Goal: Information Seeking & Learning: Learn about a topic

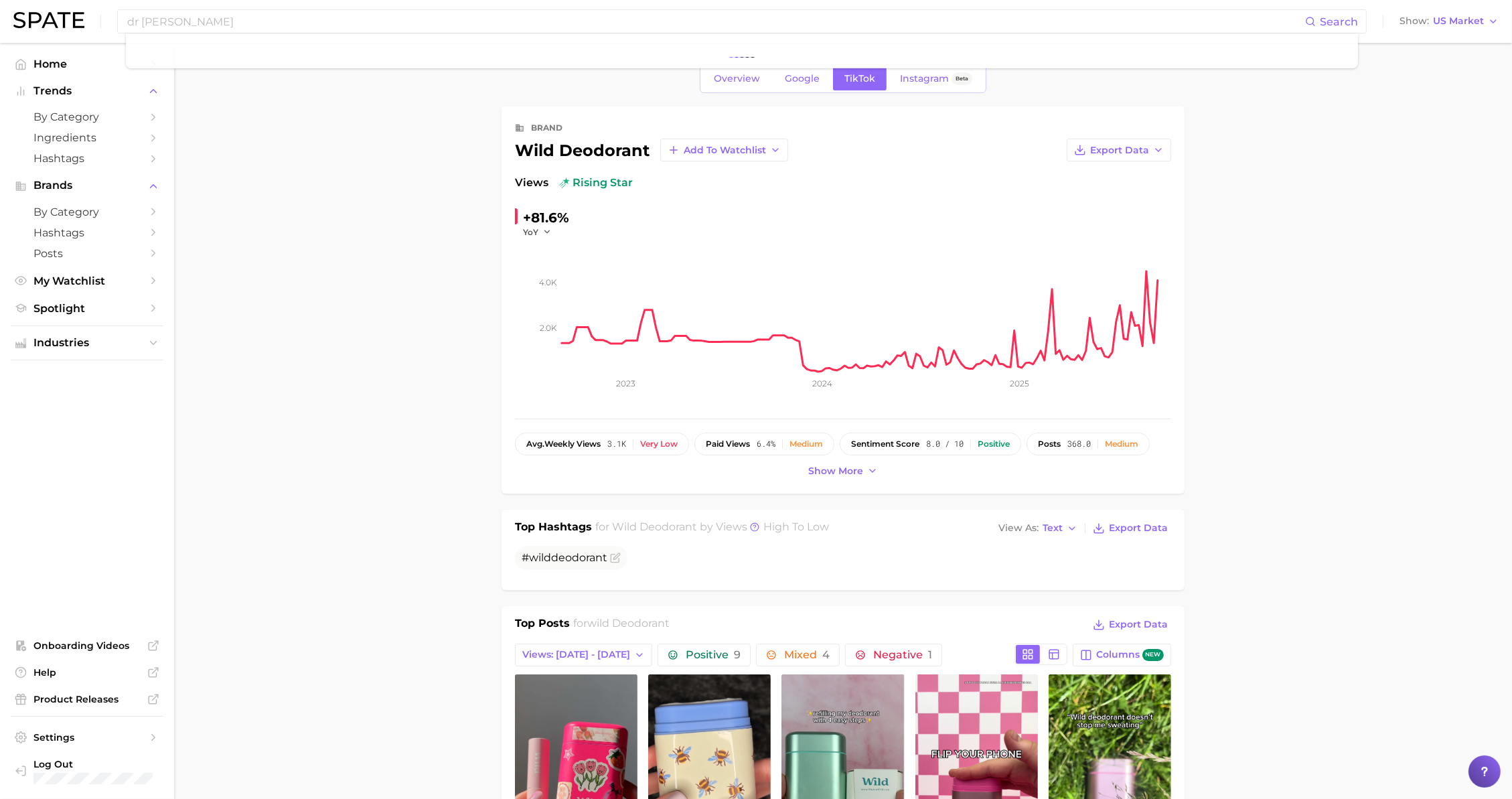
click at [748, 73] on span "Overview" at bounding box center [737, 79] width 46 height 12
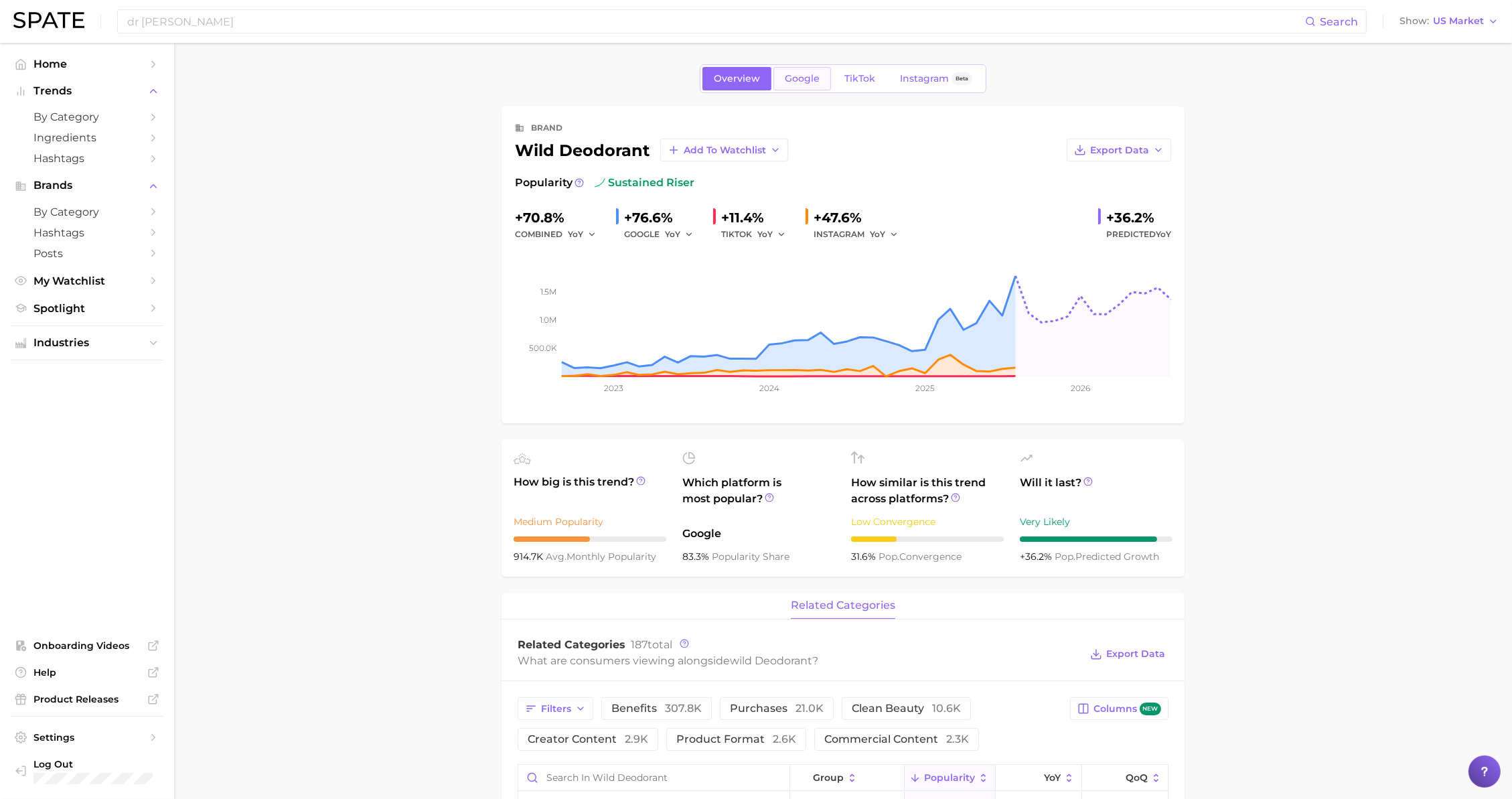
click at [796, 84] on span "Google" at bounding box center [802, 79] width 35 height 12
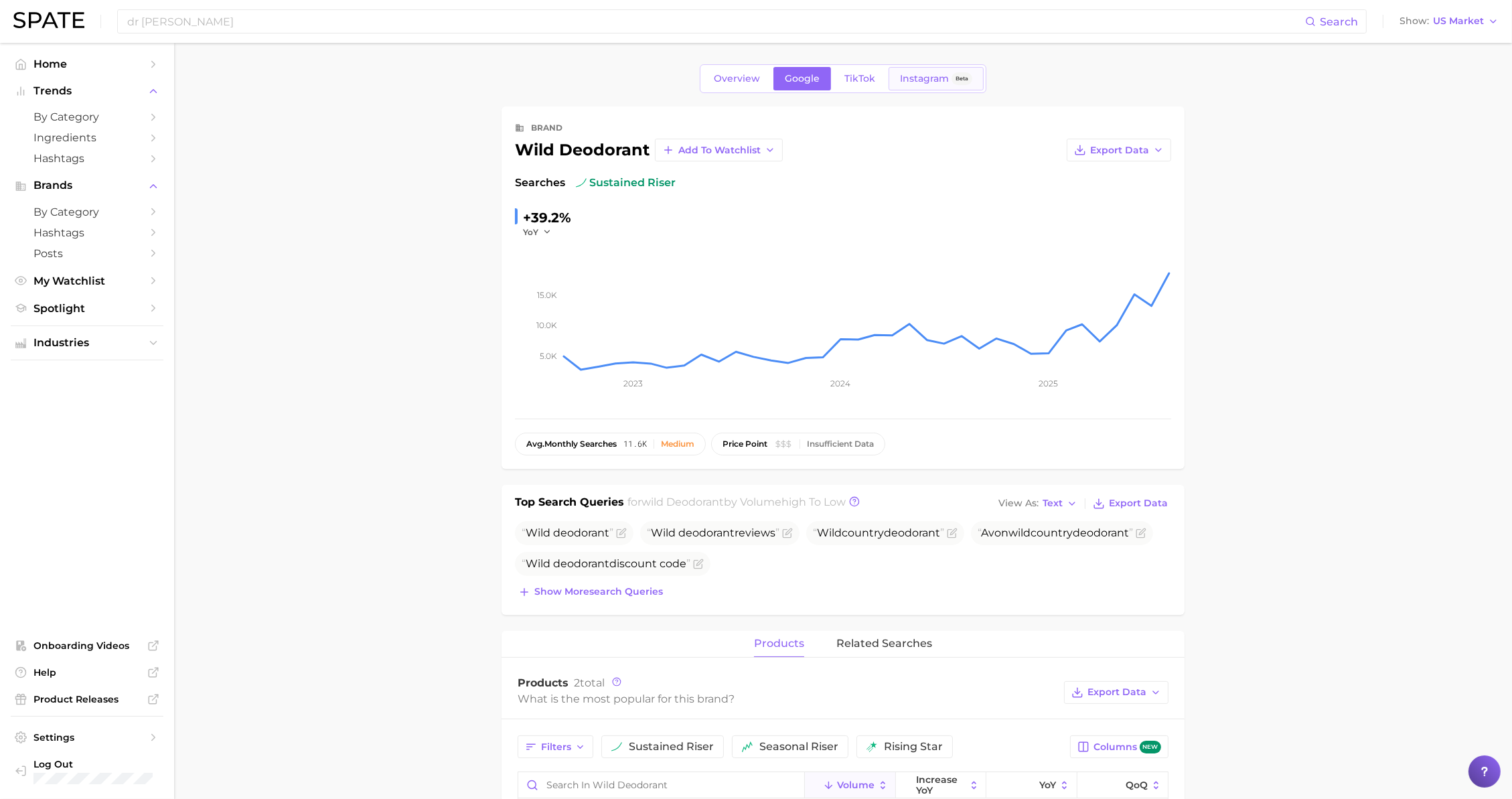
click at [917, 80] on span "Instagram" at bounding box center [925, 79] width 49 height 12
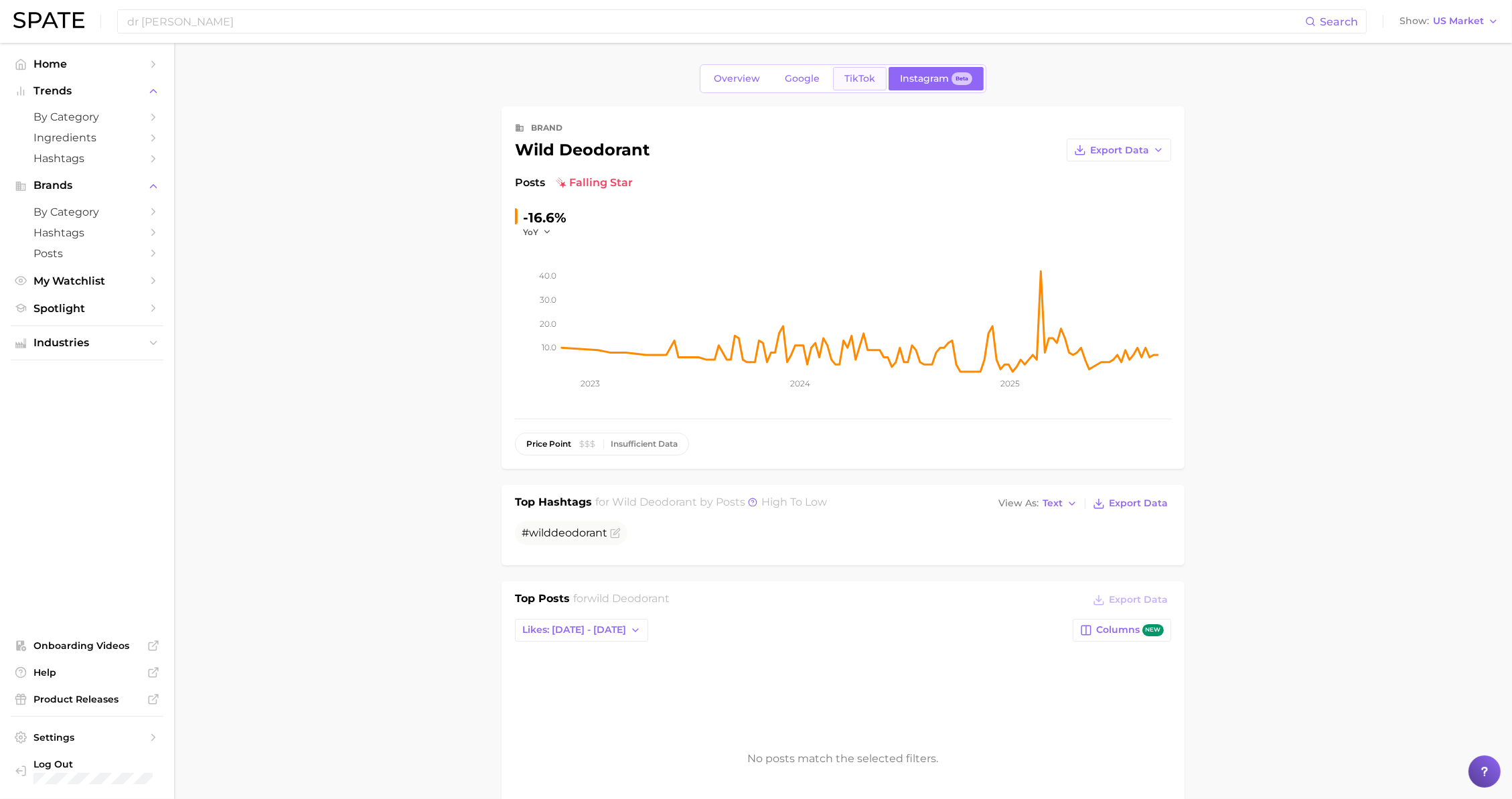
click at [853, 79] on span "TikTok" at bounding box center [859, 79] width 31 height 12
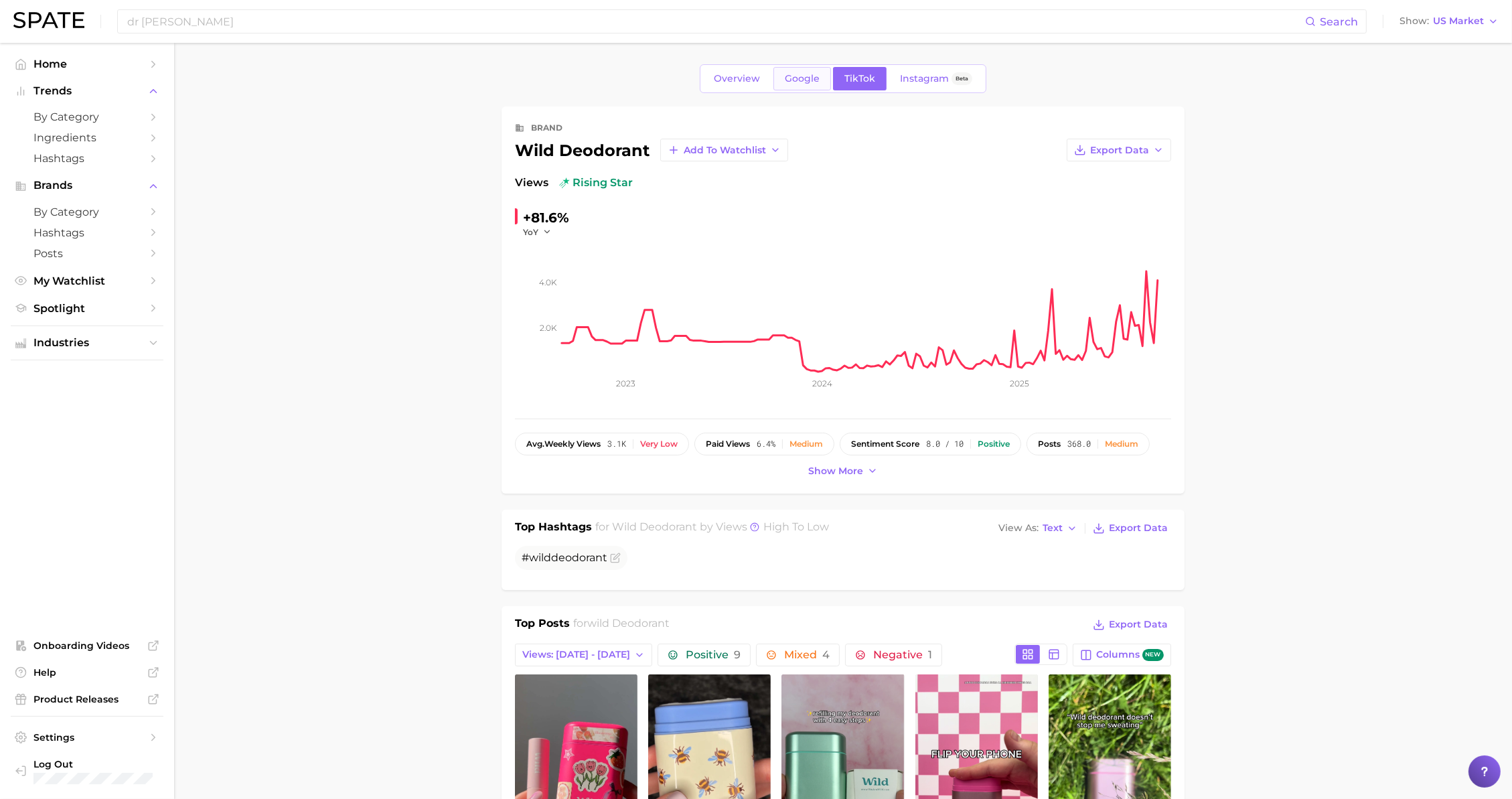
click at [799, 86] on link "Google" at bounding box center [802, 79] width 58 height 24
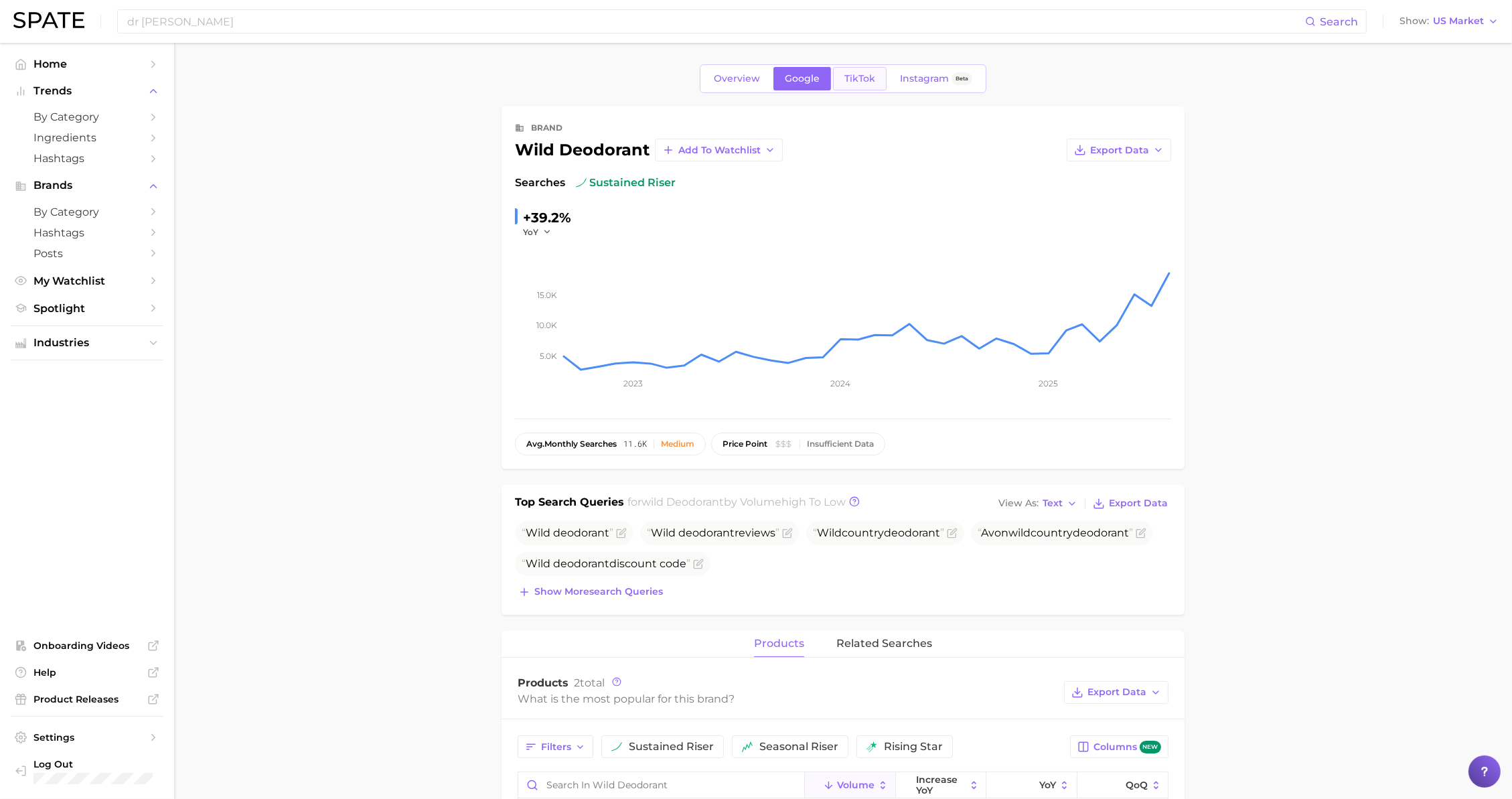
click at [850, 79] on span "TikTok" at bounding box center [859, 79] width 31 height 12
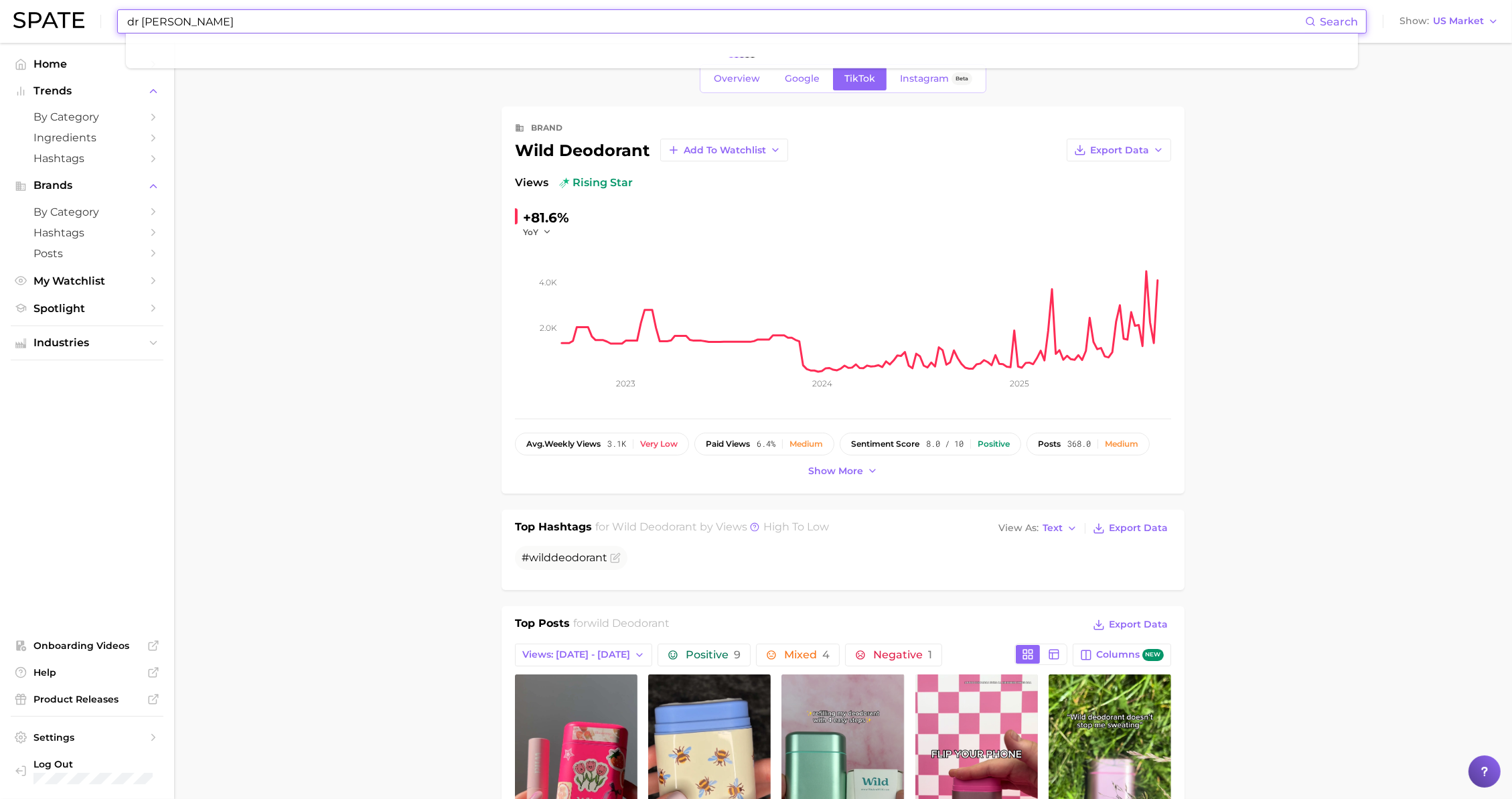
click at [393, 32] on input "dr [PERSON_NAME]" at bounding box center [716, 22] width 1179 height 23
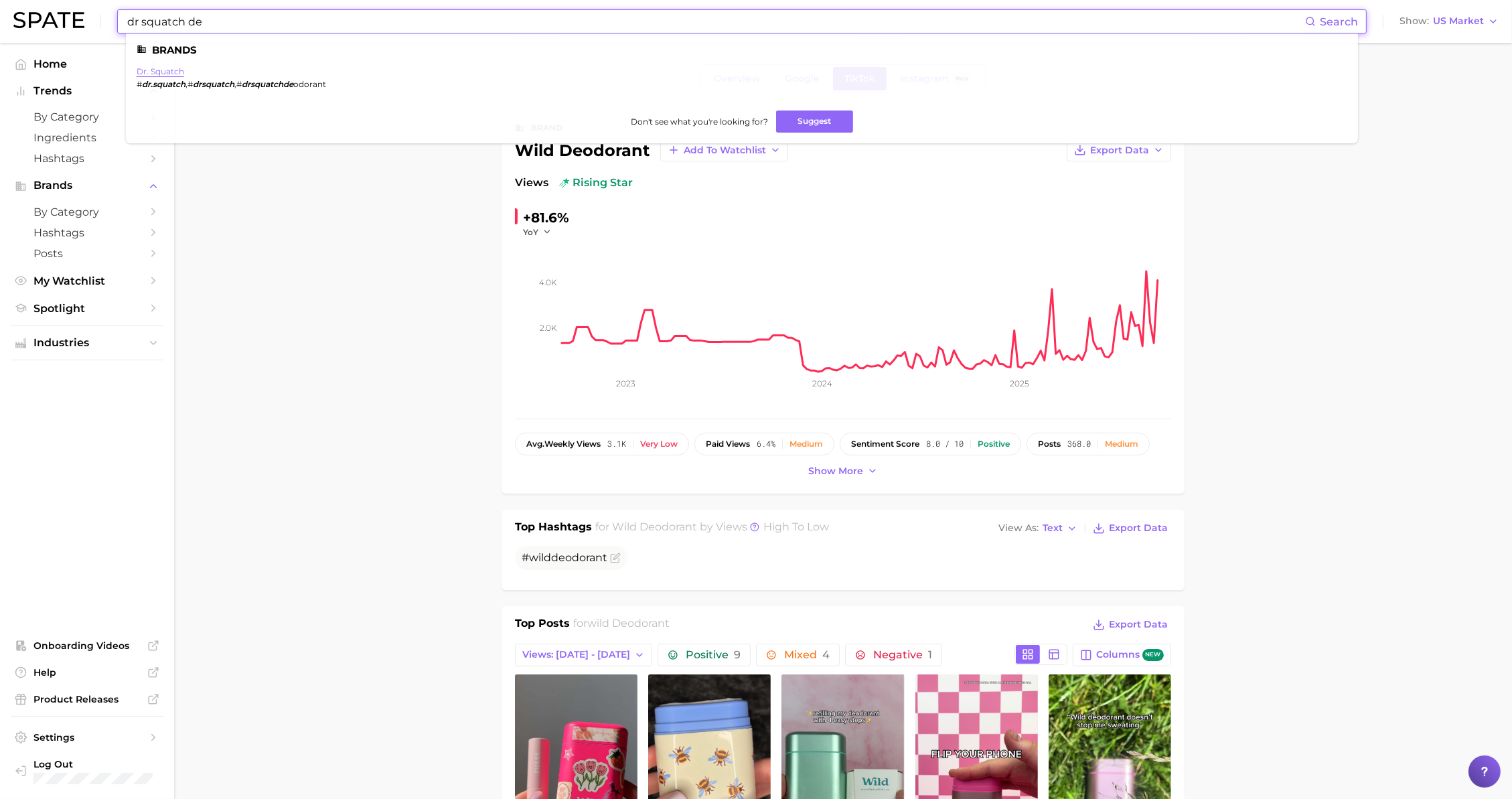
type input "dr squatch de"
click at [164, 69] on link "dr. squatch" at bounding box center [161, 71] width 48 height 10
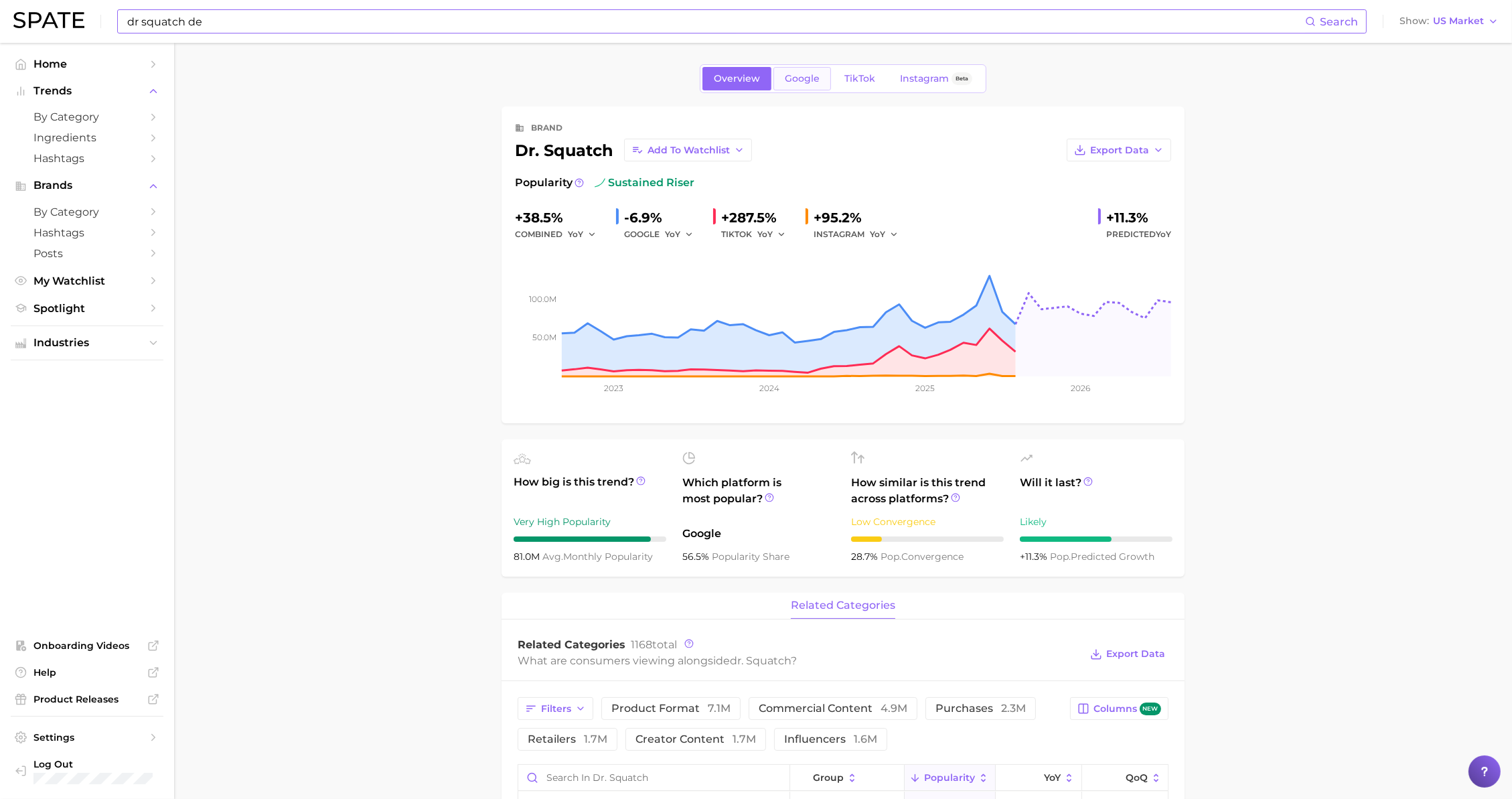
click at [809, 82] on span "Google" at bounding box center [802, 79] width 35 height 12
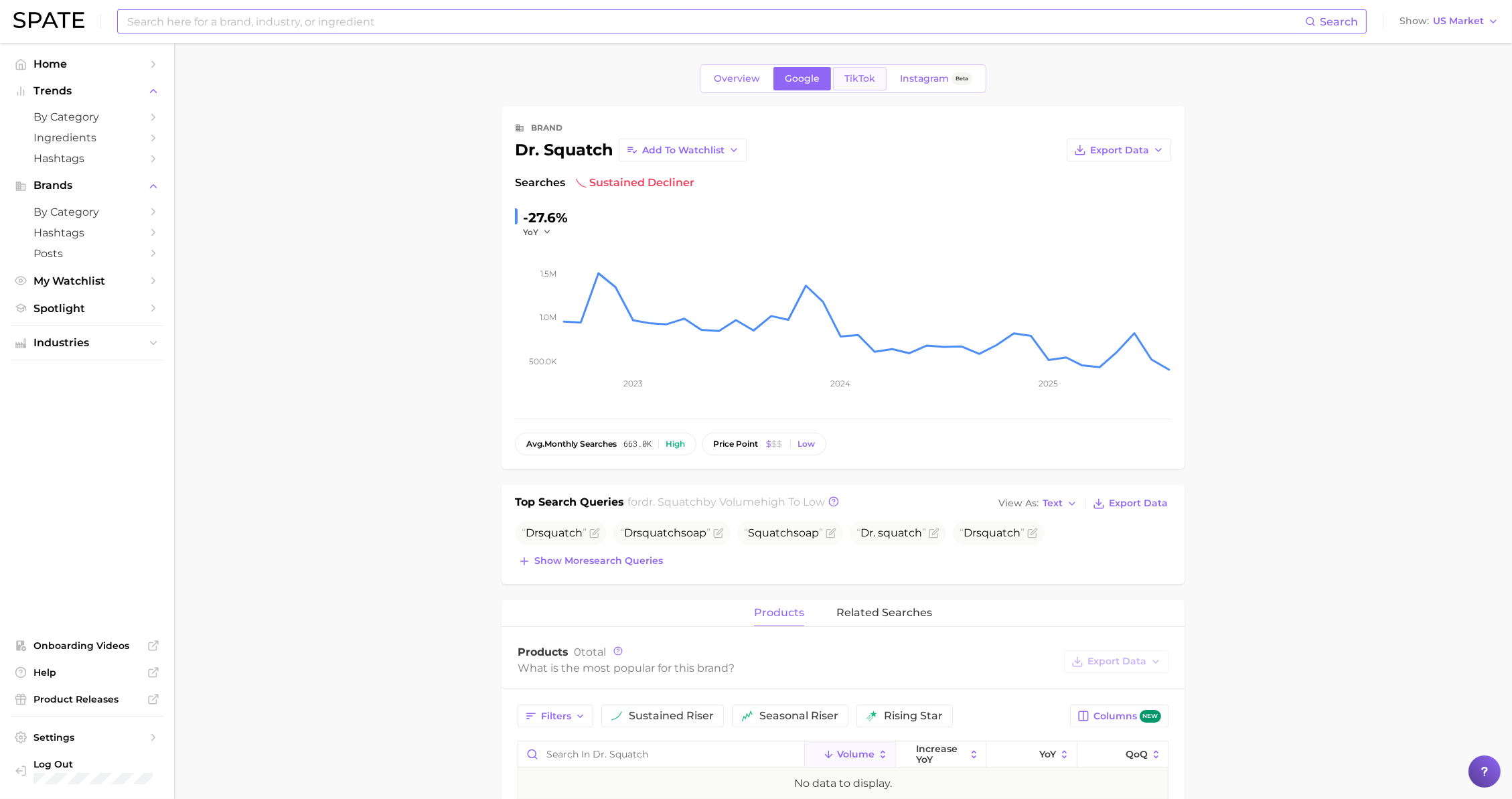
click at [852, 80] on span "TikTok" at bounding box center [859, 79] width 31 height 12
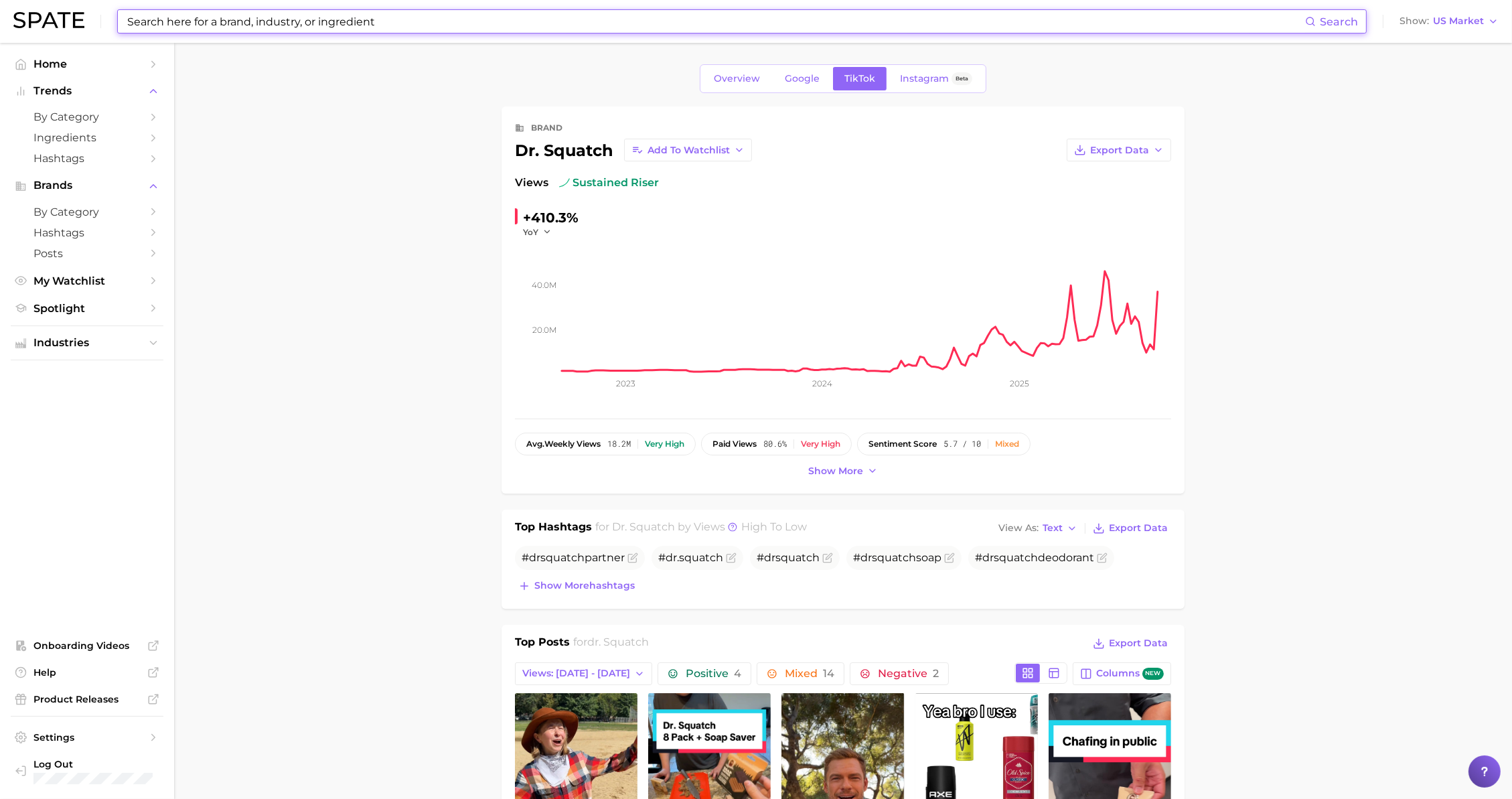
click at [375, 26] on input at bounding box center [716, 22] width 1179 height 23
click at [80, 66] on span "Home" at bounding box center [86, 64] width 107 height 13
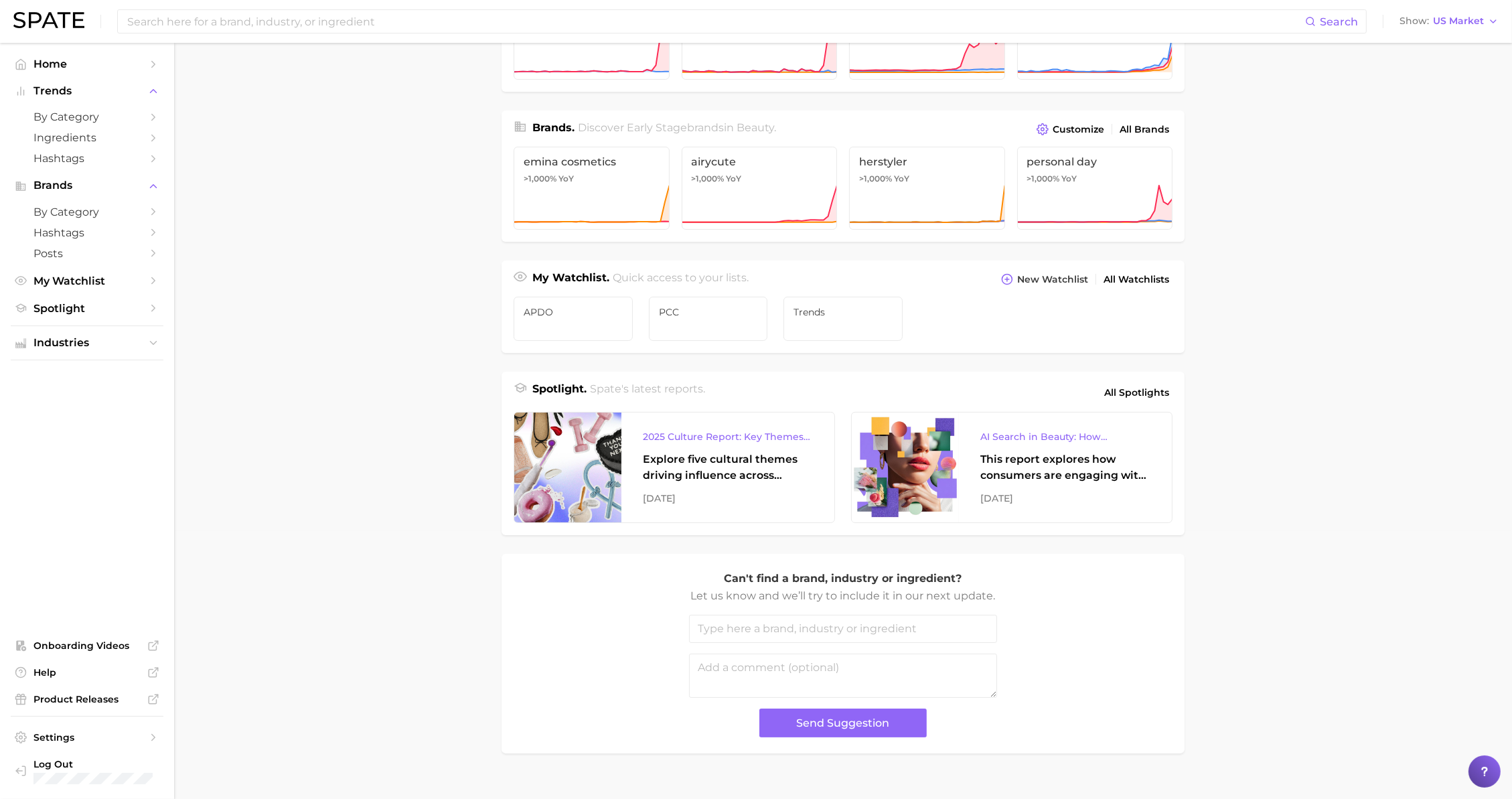
scroll to position [288, 0]
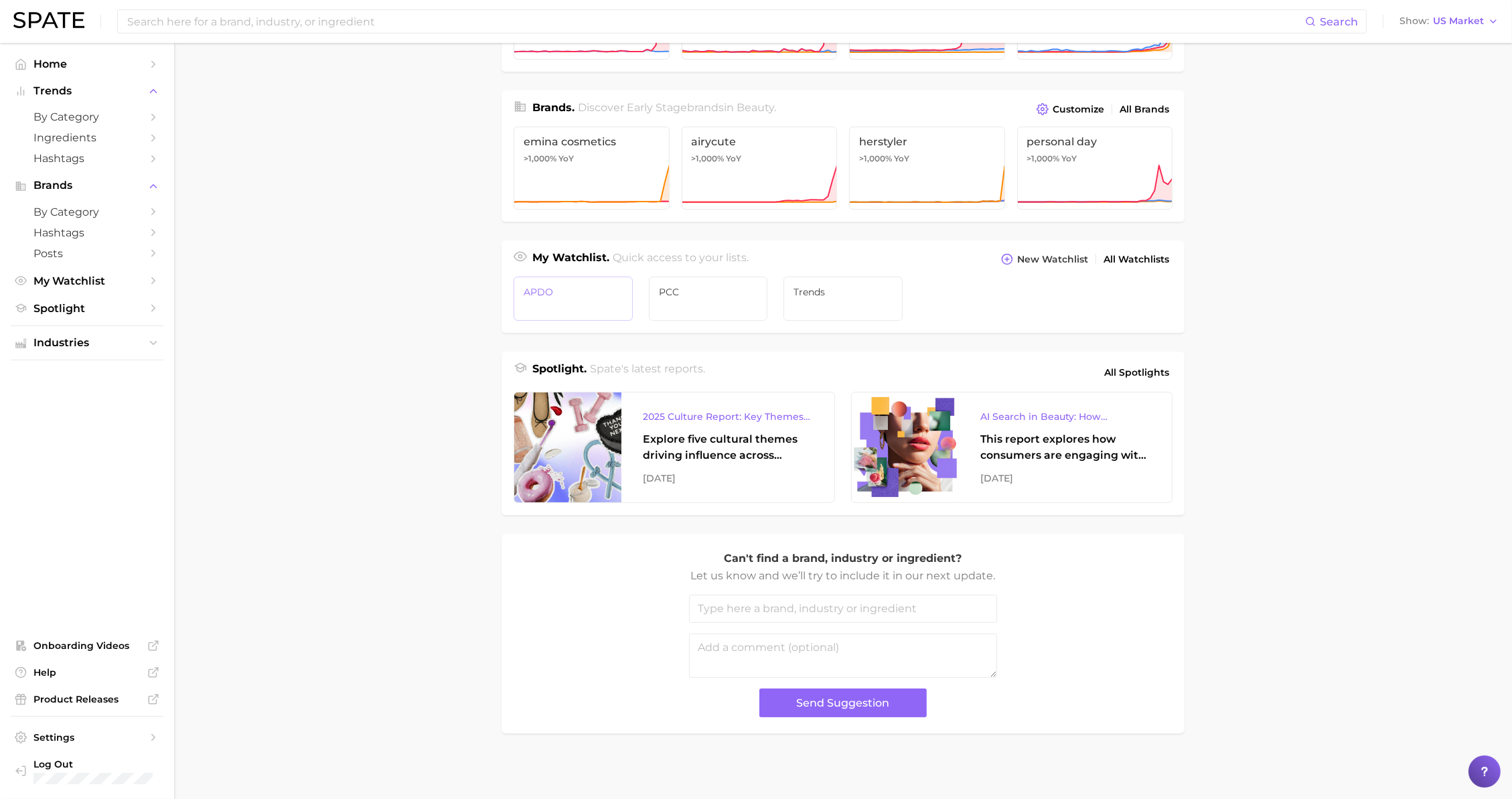
click at [569, 279] on link "APDO" at bounding box center [573, 299] width 119 height 44
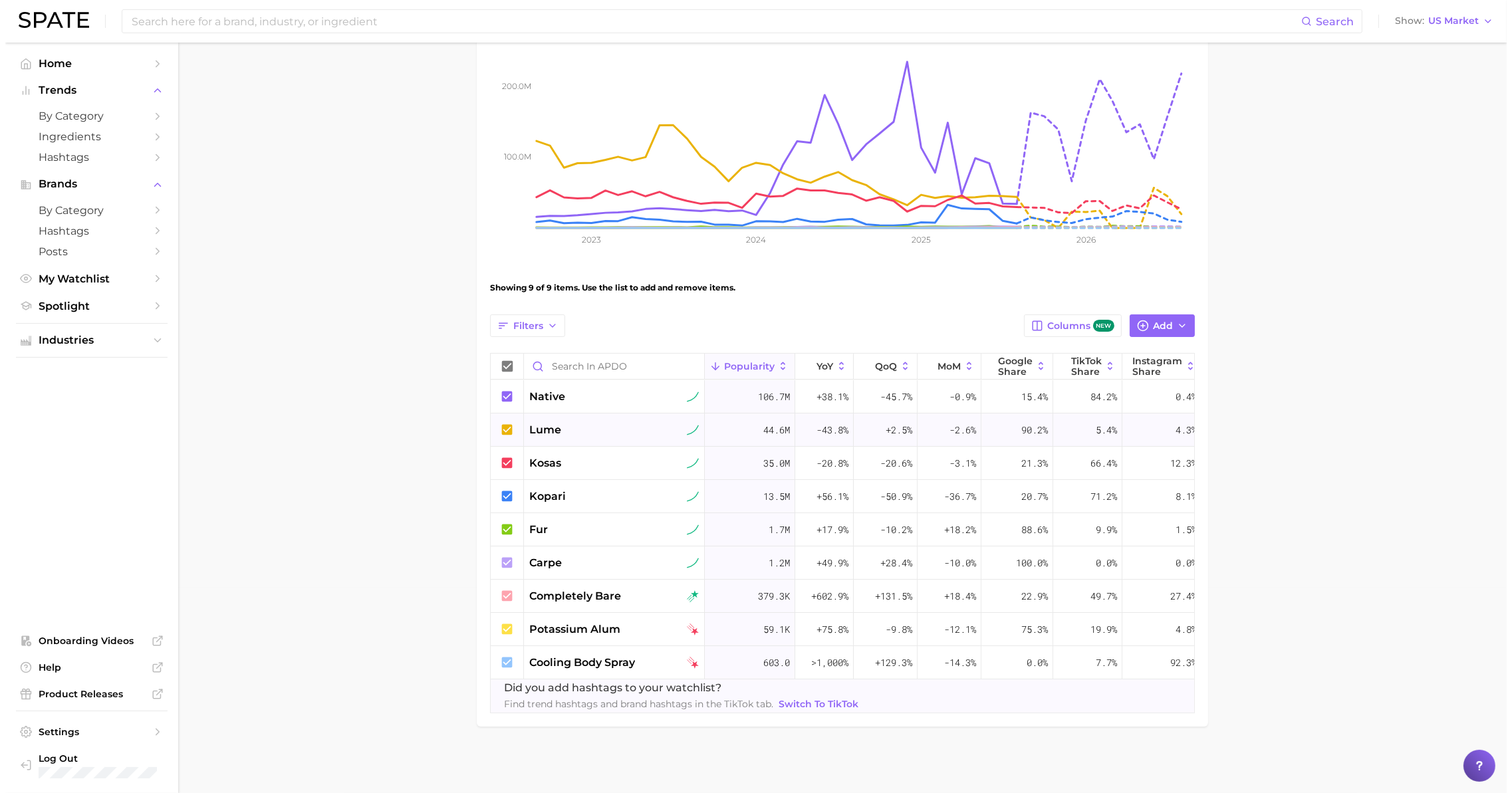
scroll to position [215, 0]
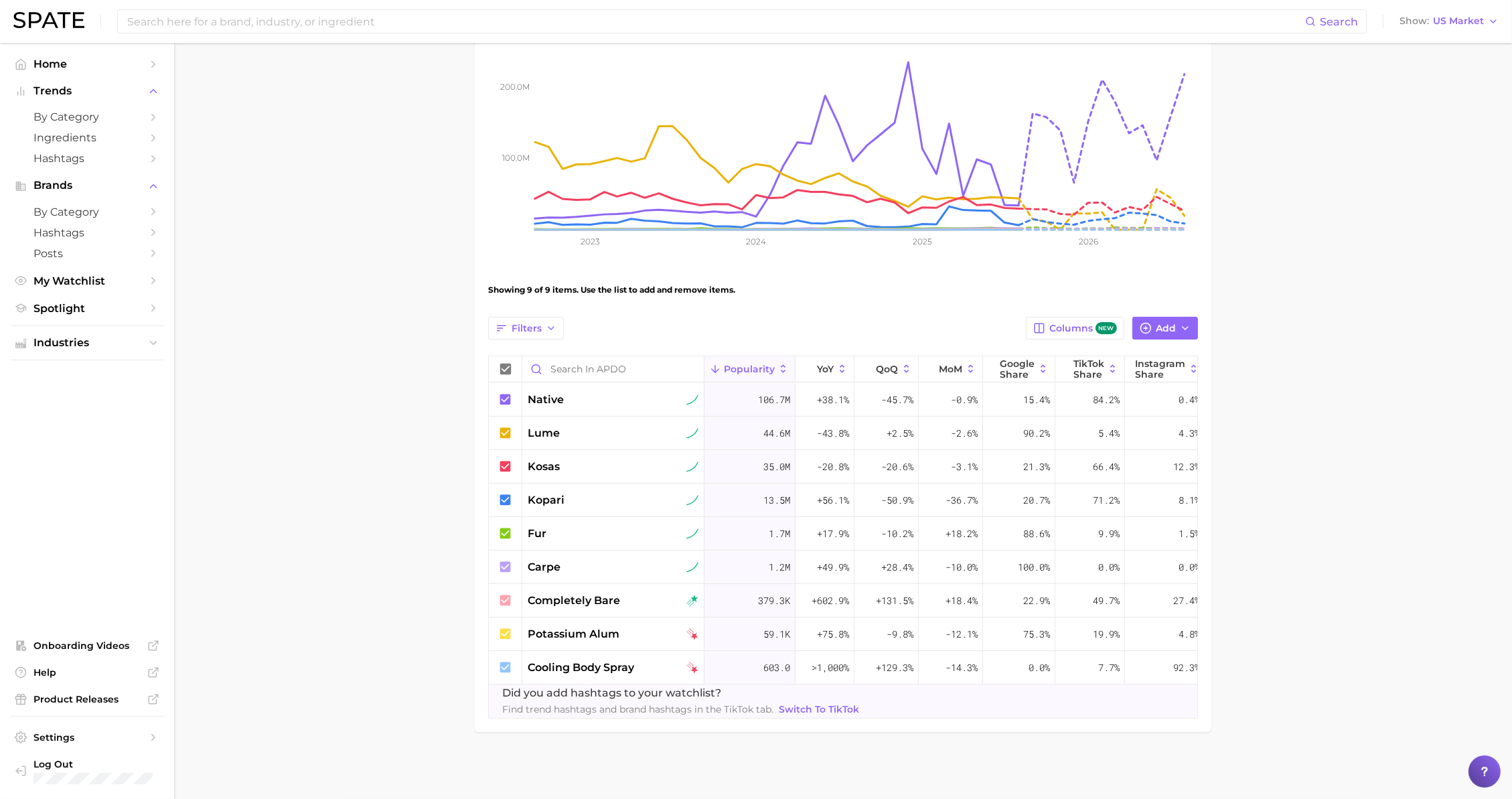
click at [300, 586] on main "APDO Settings Overview Google TikTok View Combined Export Data 203.1m Avg. Mont…" at bounding box center [843, 317] width 1338 height 963
click at [408, 397] on main "APDO Settings Overview Google TikTok View Combined Export Data 203.1m Avg. Mont…" at bounding box center [843, 317] width 1338 height 963
drag, startPoint x: 316, startPoint y: 425, endPoint x: 398, endPoint y: 457, distance: 88.0
click at [321, 427] on main "APDO Settings Overview Google TikTok View Combined Export Data 203.1m Avg. Mont…" at bounding box center [843, 317] width 1338 height 963
click at [540, 459] on span "kosas" at bounding box center [543, 467] width 32 height 16
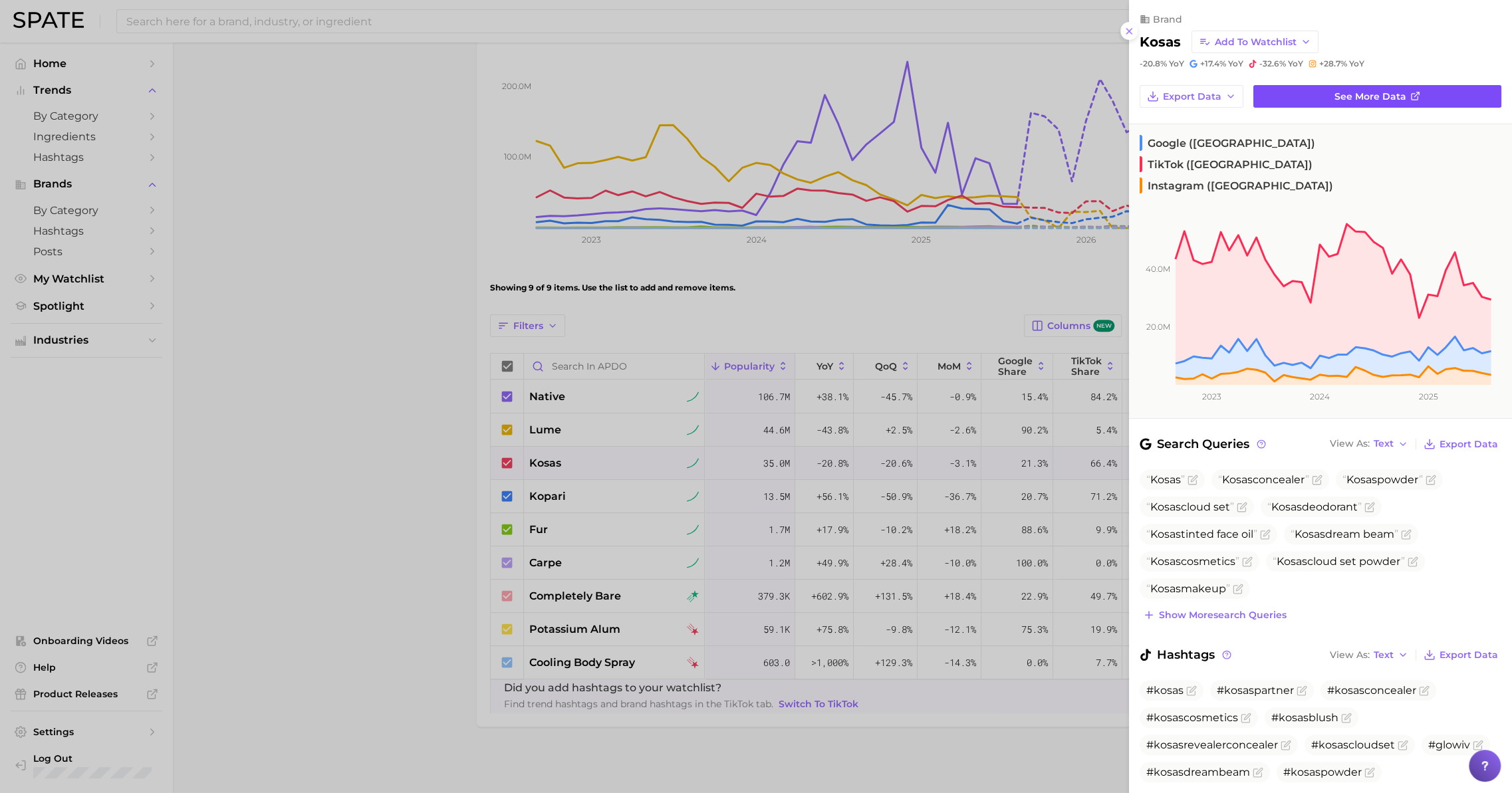
click at [1334, 99] on span "See more data" at bounding box center [1370, 97] width 72 height 11
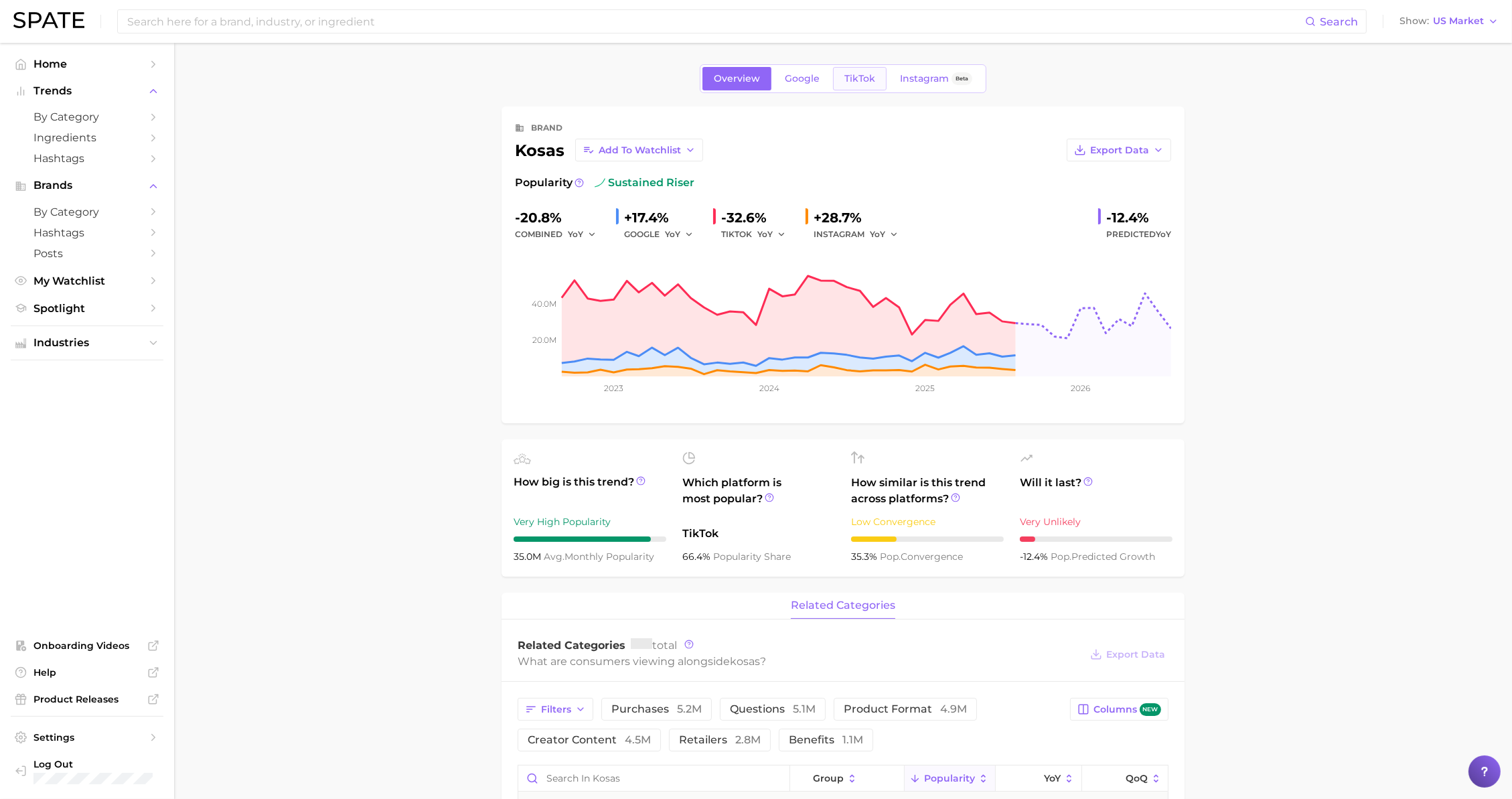
click at [863, 81] on span "TikTok" at bounding box center [859, 79] width 31 height 12
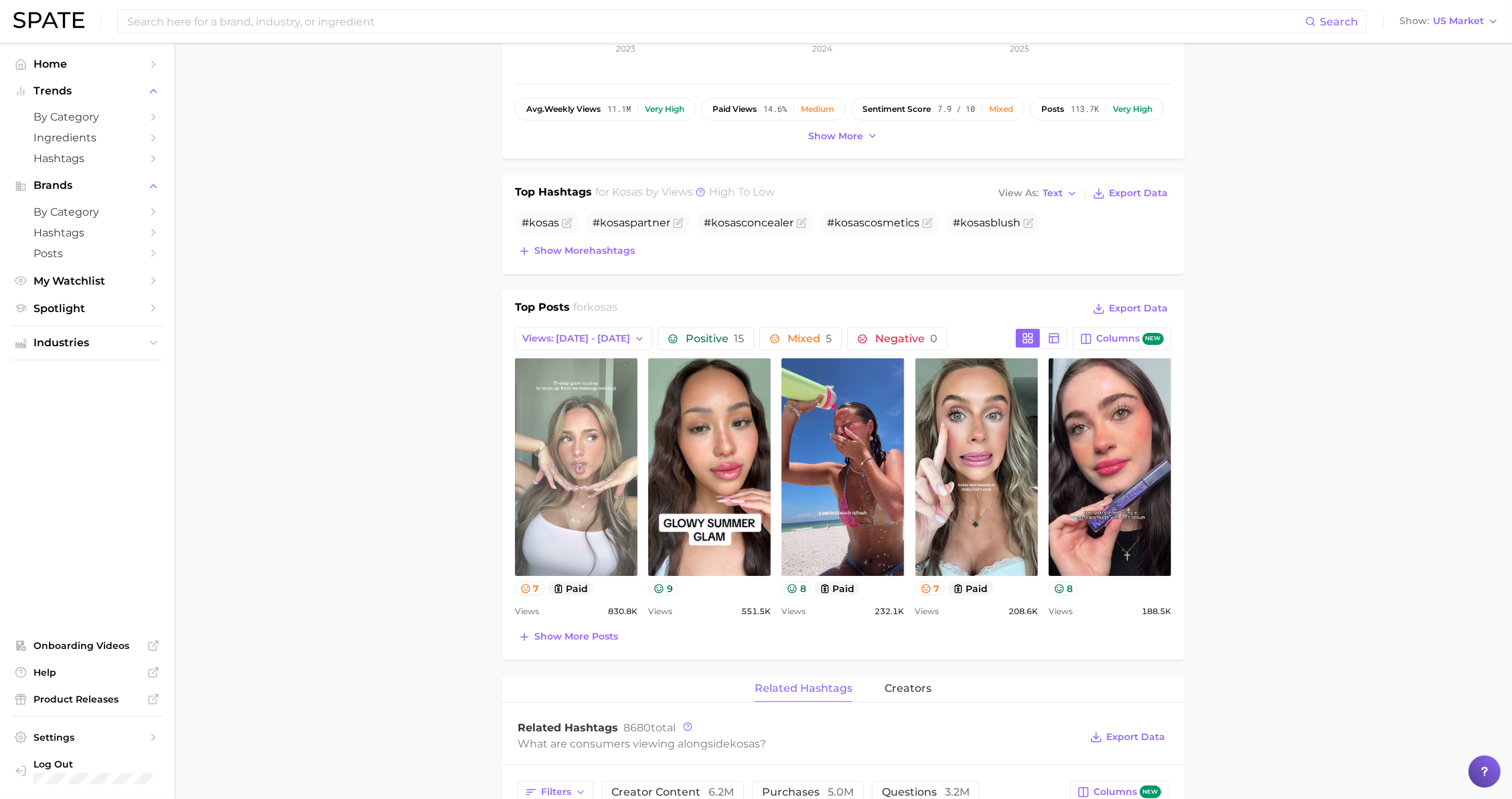
click at [571, 484] on link "view post on TikTok" at bounding box center [576, 467] width 123 height 218
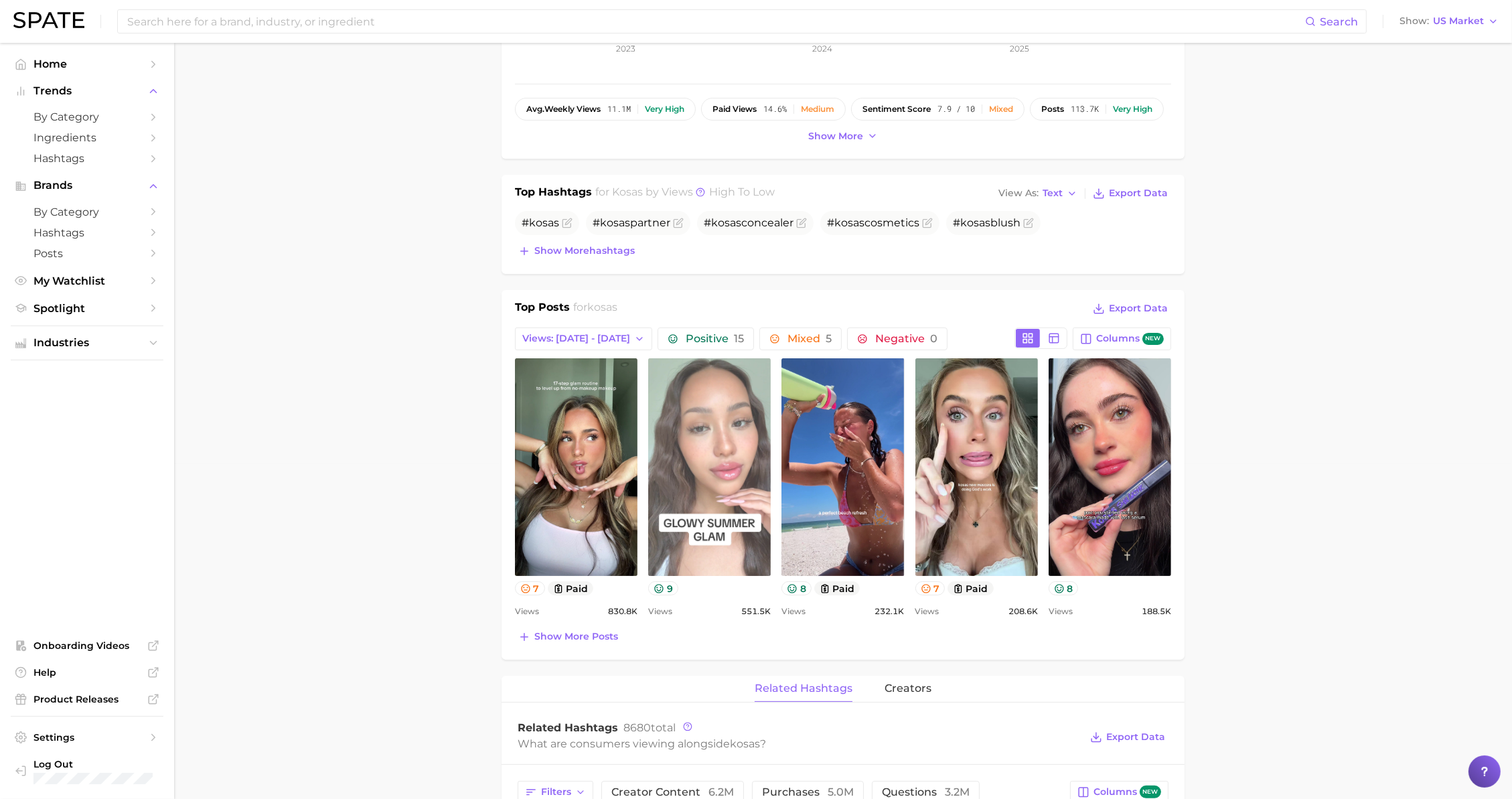
click at [696, 408] on link "view post on TikTok" at bounding box center [709, 467] width 123 height 218
